Goal: Communication & Community: Connect with others

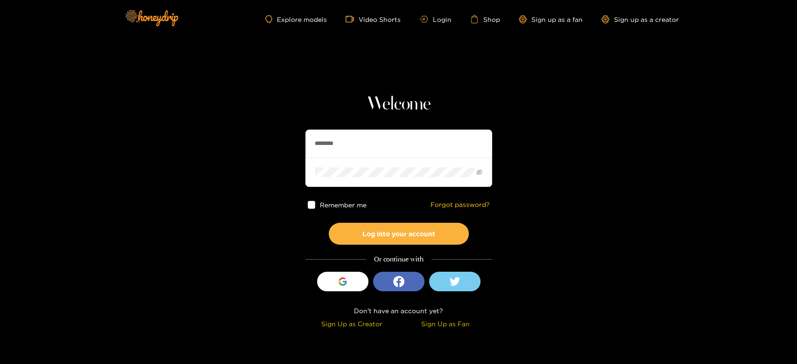
drag, startPoint x: 357, startPoint y: 145, endPoint x: 341, endPoint y: 156, distance: 19.4
click at [305, 145] on input "********" at bounding box center [398, 144] width 187 height 28
paste input "text"
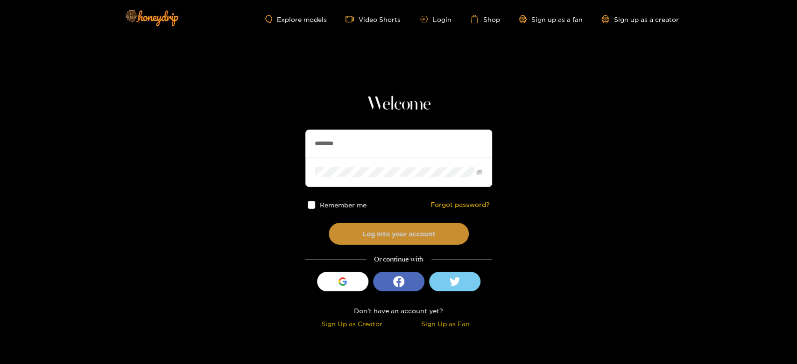
type input "********"
click at [374, 226] on button "Log into your account" at bounding box center [399, 234] width 140 height 22
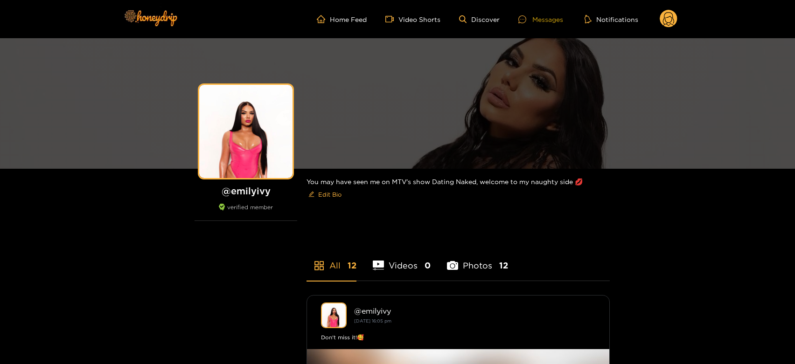
click at [538, 19] on div "Messages" at bounding box center [540, 19] width 45 height 11
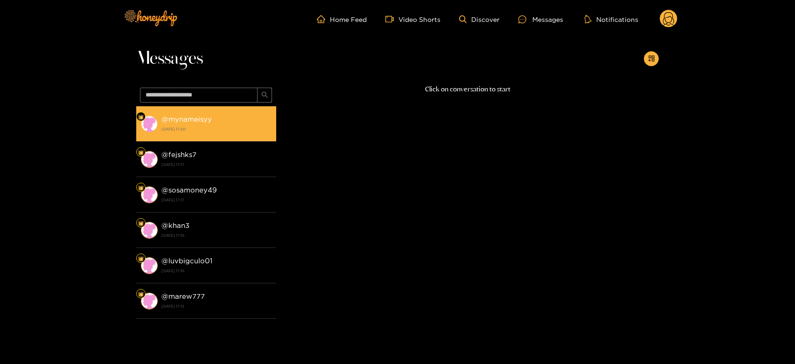
click at [234, 123] on div "@ mynameisyy [DATE] 17:20" at bounding box center [216, 123] width 110 height 21
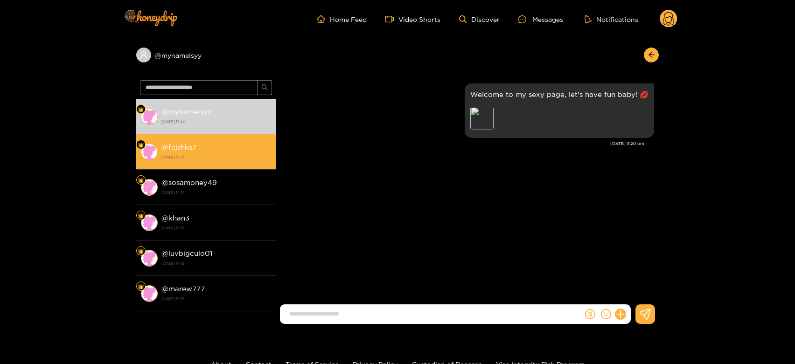
click at [239, 158] on strong "[DATE] 17:17" at bounding box center [216, 157] width 110 height 8
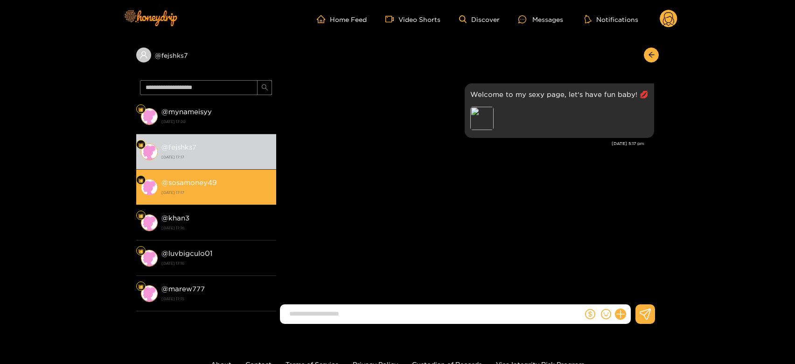
click at [231, 183] on div "@ sosamoney49 [DATE] 17:17" at bounding box center [216, 187] width 110 height 21
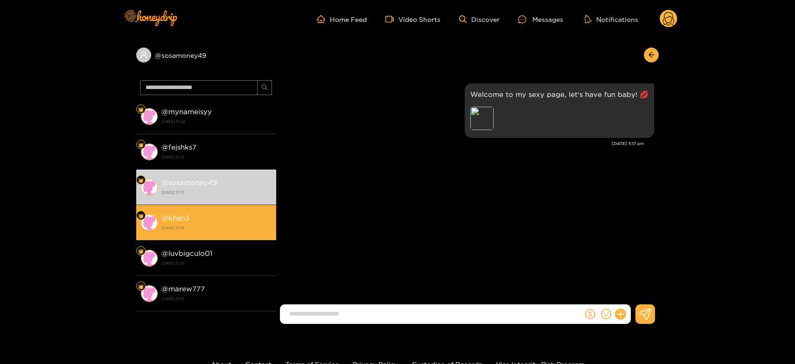
click at [224, 209] on li "@ khan3 [DATE] 17:16" at bounding box center [206, 222] width 140 height 35
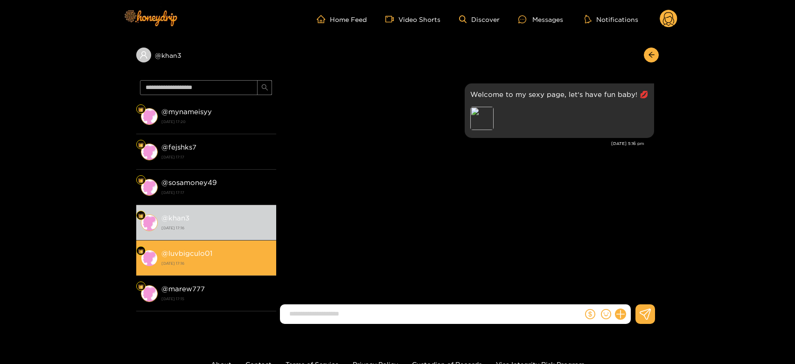
click at [216, 254] on div "@ luvbigculo01 [DATE] 17:16" at bounding box center [216, 258] width 110 height 21
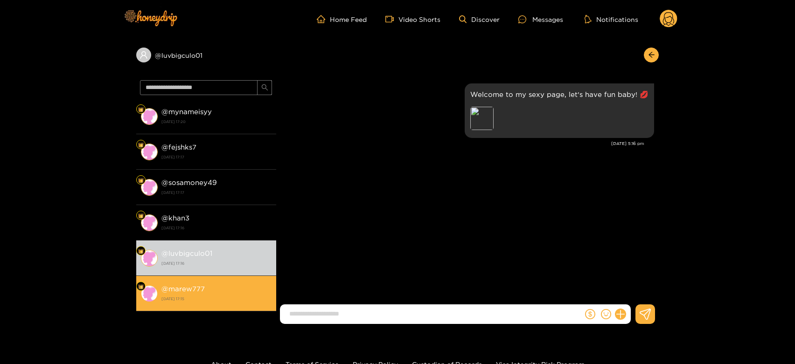
click at [217, 280] on li "@ marew777 [DATE] 17:15" at bounding box center [206, 293] width 140 height 35
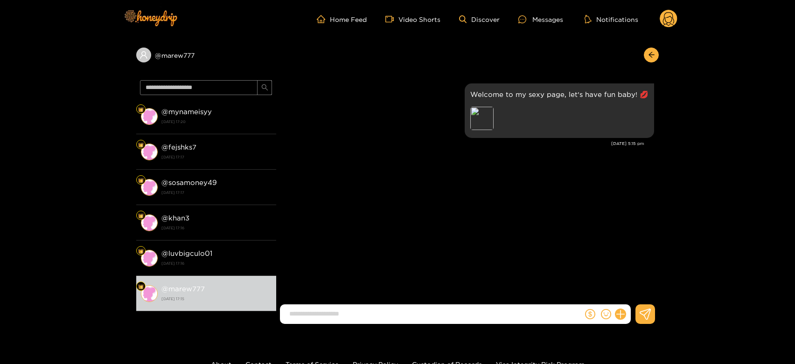
click at [668, 11] on circle at bounding box center [669, 19] width 18 height 18
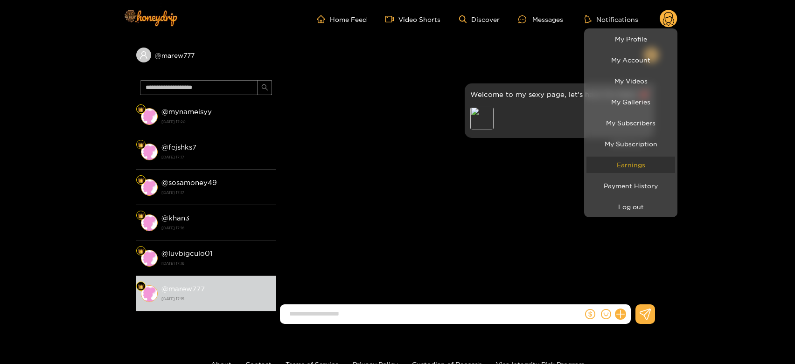
click at [647, 163] on link "Earnings" at bounding box center [631, 165] width 89 height 16
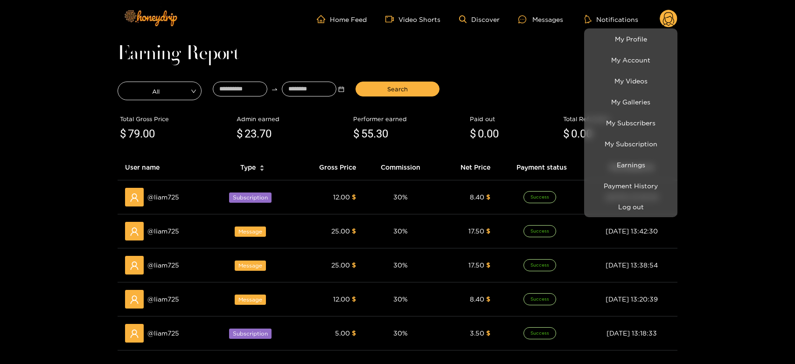
click at [162, 238] on div at bounding box center [397, 182] width 795 height 364
click at [162, 238] on div "@ liam725" at bounding box center [164, 231] width 78 height 19
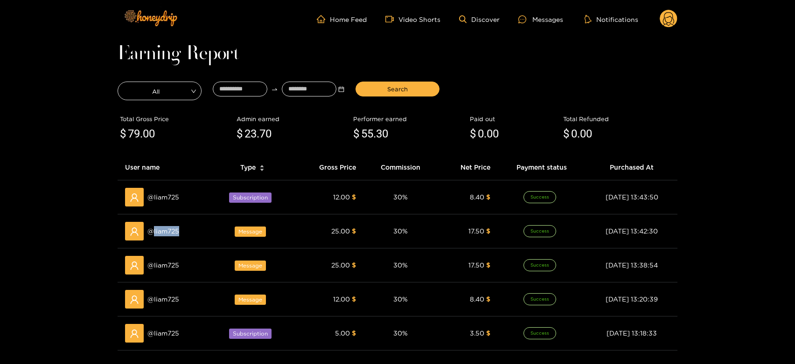
copy span "liam725"
click at [540, 13] on ul "Home Feed Video Shorts Discover Messages Notifications" at bounding box center [497, 19] width 361 height 19
click at [539, 21] on div "Messages" at bounding box center [540, 19] width 45 height 11
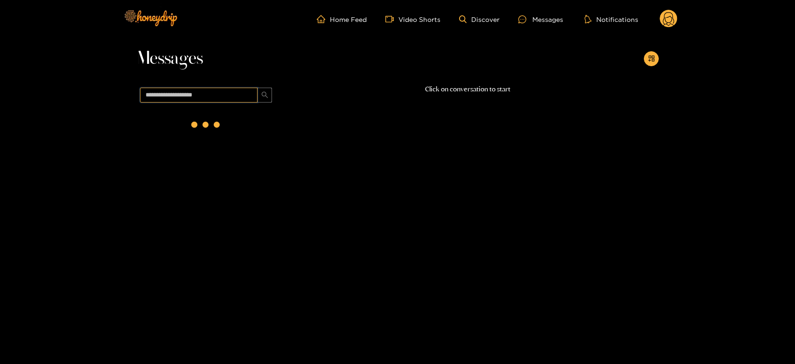
click at [219, 95] on input "text" at bounding box center [199, 95] width 118 height 15
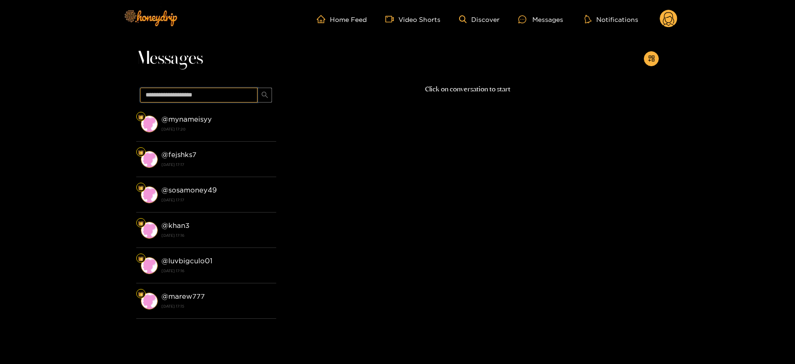
paste input "*******"
type input "*******"
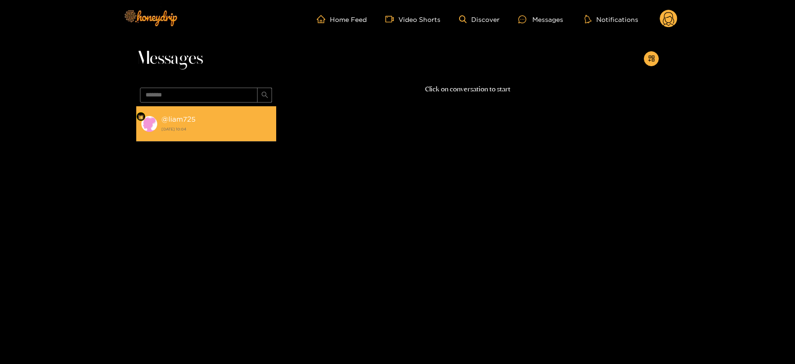
click at [233, 119] on div "@ liam725 [DATE] 10:04" at bounding box center [216, 123] width 110 height 21
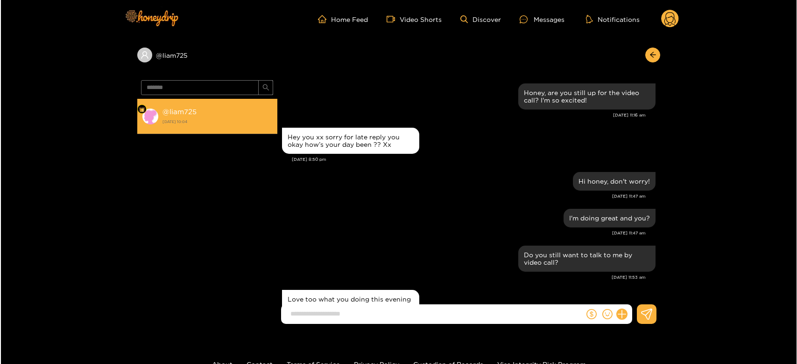
scroll to position [896, 0]
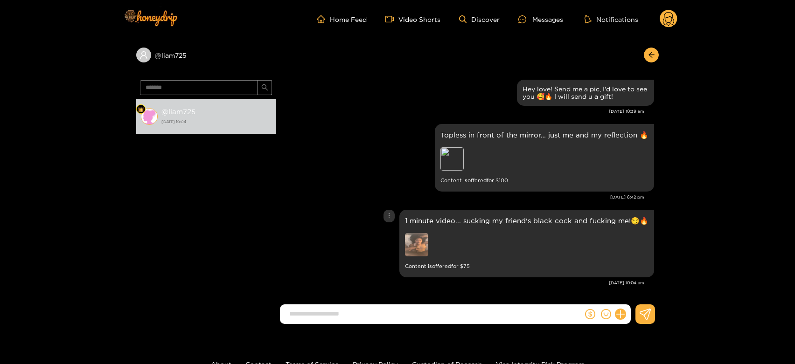
click at [428, 241] on img at bounding box center [416, 244] width 23 height 23
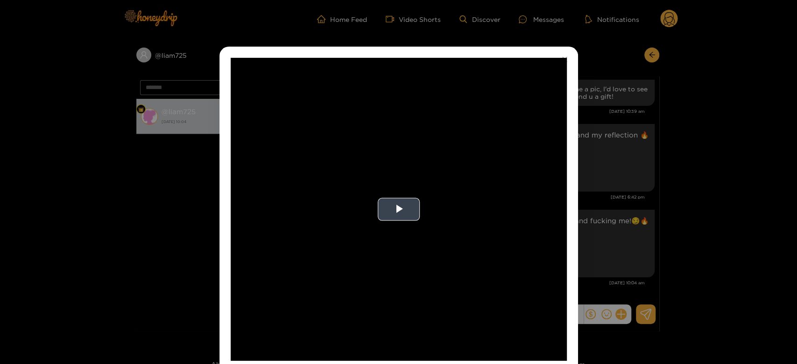
click at [432, 195] on video "Video Player" at bounding box center [399, 209] width 336 height 303
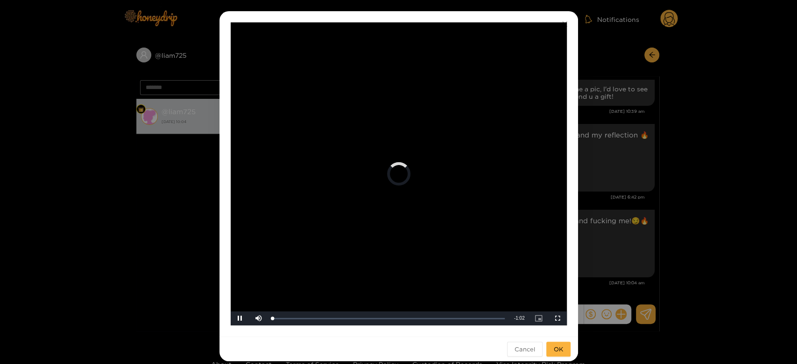
scroll to position [43, 0]
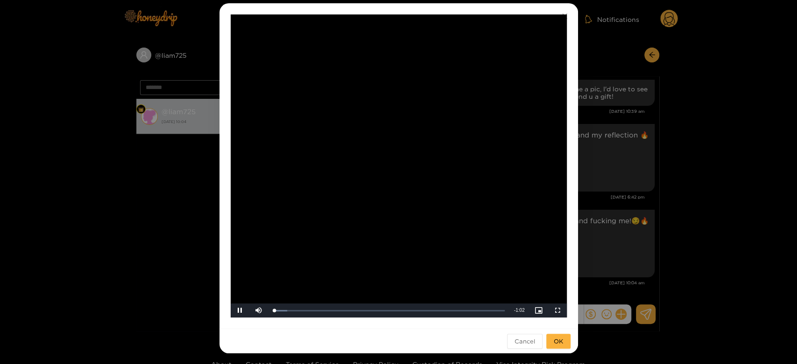
click at [432, 195] on video "Video Player" at bounding box center [399, 165] width 336 height 303
click at [630, 183] on div "**********" at bounding box center [398, 182] width 797 height 364
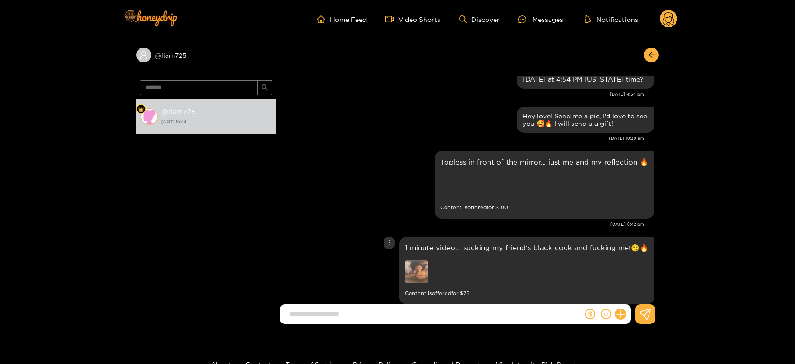
scroll to position [1941, 0]
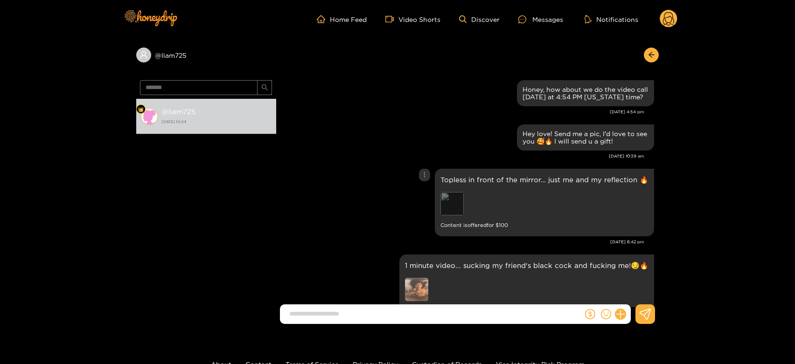
click at [456, 206] on div "Preview" at bounding box center [452, 203] width 23 height 23
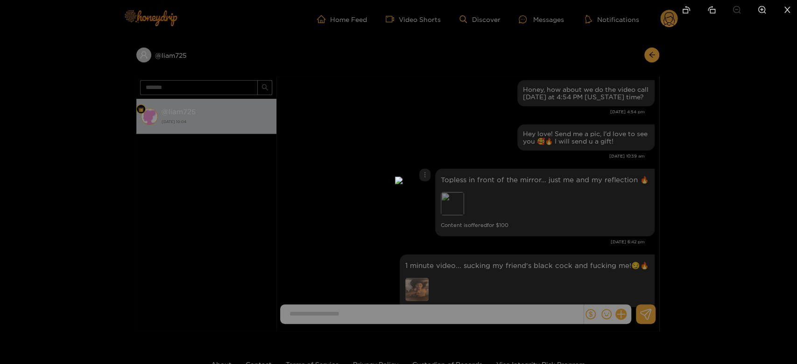
click at [573, 206] on div at bounding box center [398, 182] width 797 height 364
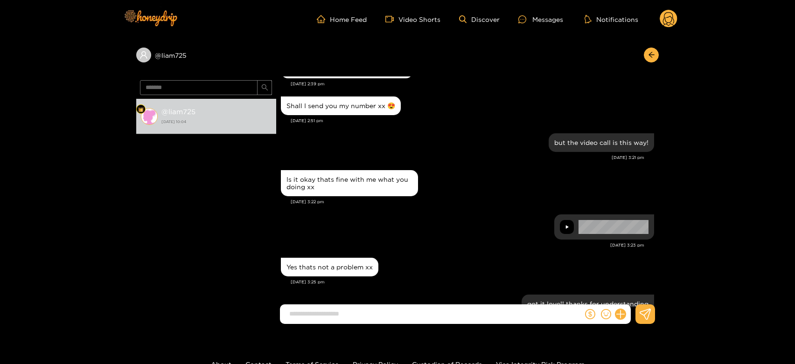
scroll to position [1527, 0]
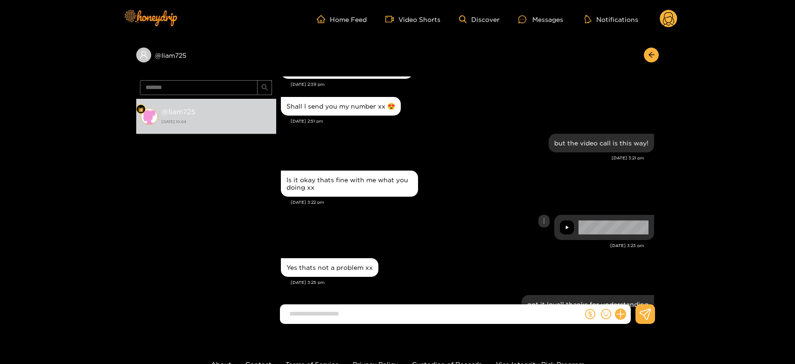
click at [561, 224] on div at bounding box center [567, 228] width 14 height 14
click at [564, 227] on div at bounding box center [567, 228] width 14 height 14
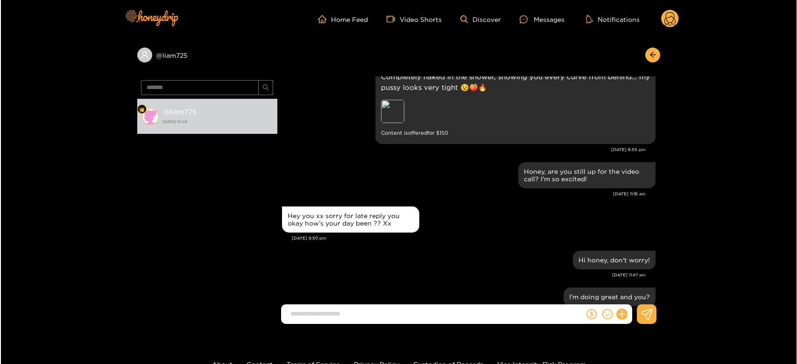
scroll to position [1008, 0]
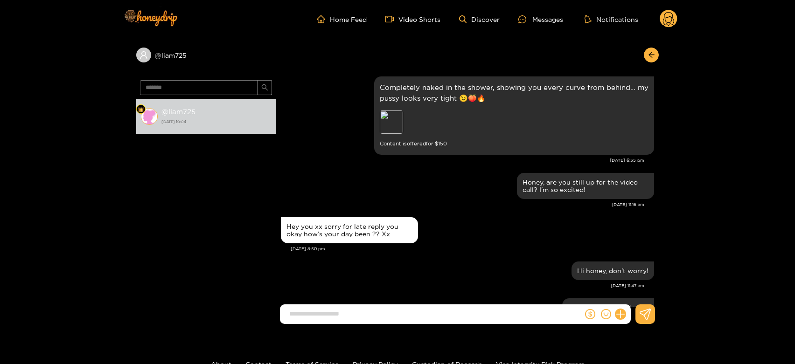
click at [670, 20] on circle at bounding box center [669, 19] width 18 height 18
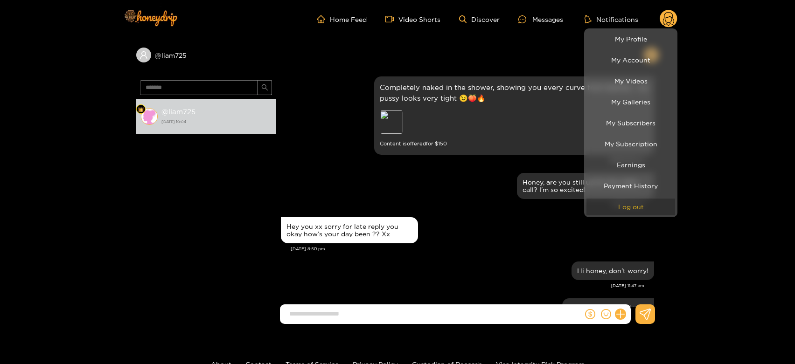
click at [602, 204] on button "Log out" at bounding box center [631, 207] width 89 height 16
